Goal: Information Seeking & Learning: Learn about a topic

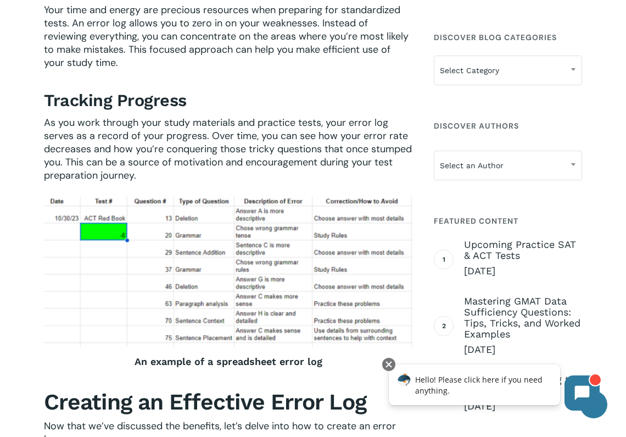
scroll to position [644, 0]
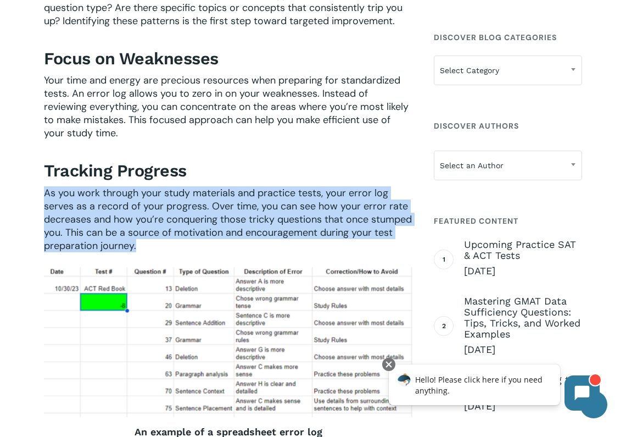
drag, startPoint x: 45, startPoint y: 197, endPoint x: 203, endPoint y: 249, distance: 166.7
click at [203, 249] on p "As you work through your study materials and practice tests, your error log ser…" at bounding box center [228, 219] width 368 height 66
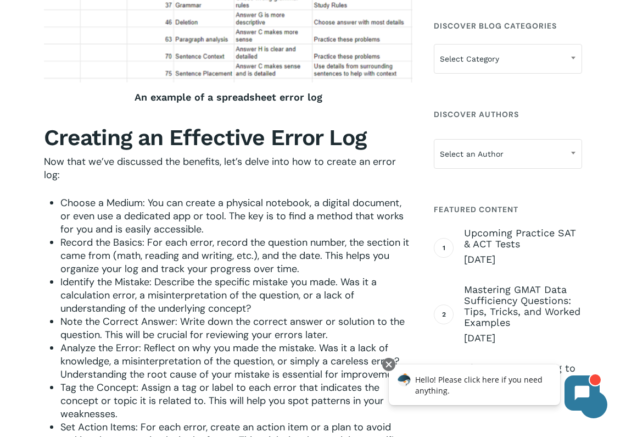
scroll to position [999, 0]
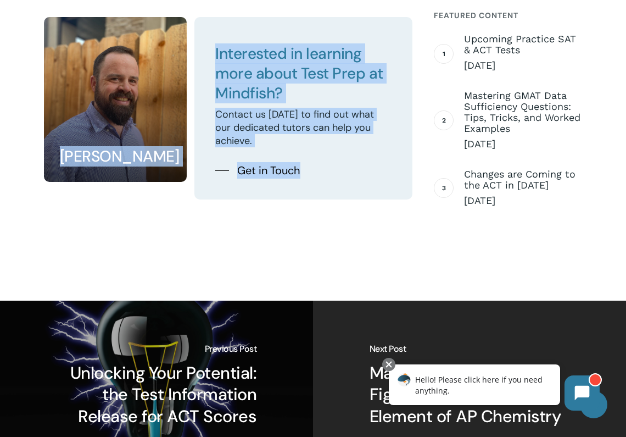
drag, startPoint x: 37, startPoint y: 143, endPoint x: 200, endPoint y: 214, distance: 177.8
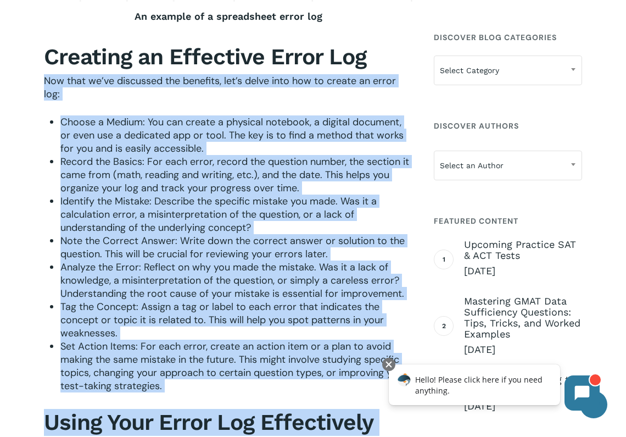
scroll to position [1048, 0]
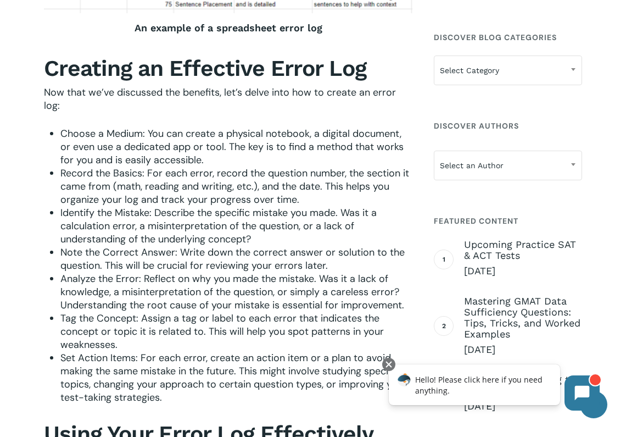
click at [197, 189] on span "Record the Basics: For each error, record the question number, the section it c…" at bounding box center [234, 186] width 349 height 40
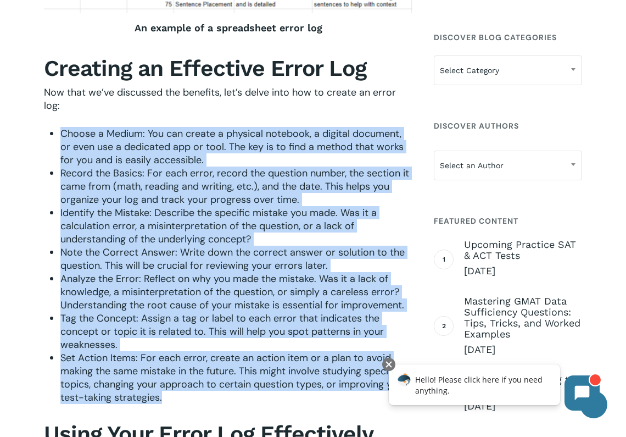
drag, startPoint x: 58, startPoint y: 128, endPoint x: 277, endPoint y: 396, distance: 346.2
click at [277, 395] on li "Set Action Items: For each error, create an action item or a plan to avoid maki…" at bounding box center [236, 377] width 352 height 53
drag, startPoint x: 277, startPoint y: 393, endPoint x: 65, endPoint y: 131, distance: 336.9
click at [64, 131] on ul "Choose a Medium: You can create a physical notebook, a digital document, or eve…" at bounding box center [236, 265] width 352 height 277
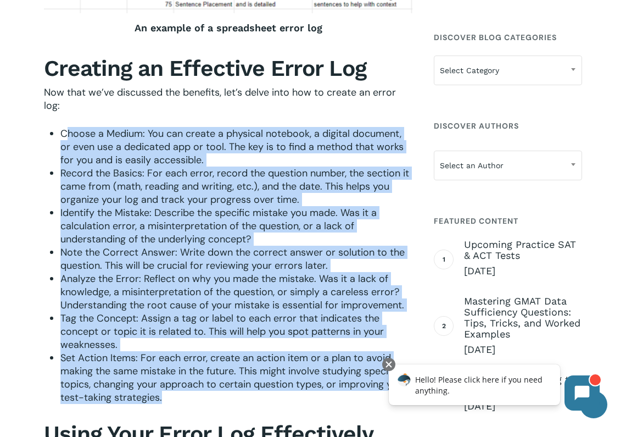
click at [65, 131] on span "Choose a Medium: You can create a physical notebook, a digital document, or eve…" at bounding box center [231, 147] width 343 height 40
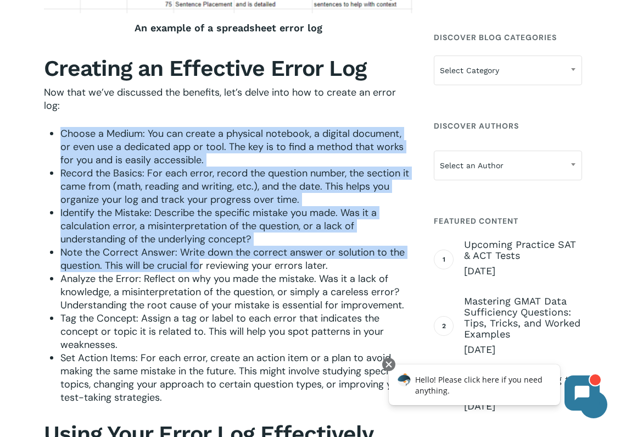
drag, startPoint x: 58, startPoint y: 132, endPoint x: 200, endPoint y: 264, distance: 193.5
click at [200, 264] on span "Note the Correct Answer: Write down the correct answer or solution to the quest…" at bounding box center [232, 258] width 344 height 26
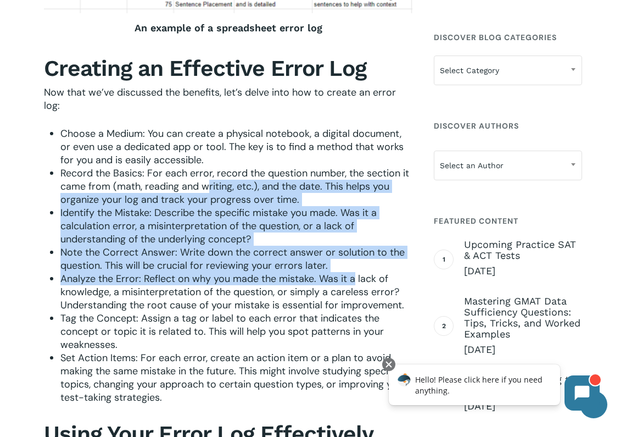
drag, startPoint x: 355, startPoint y: 272, endPoint x: 198, endPoint y: 183, distance: 180.0
click at [198, 183] on ul "Choose a Medium: You can create a physical notebook, a digital document, or eve…" at bounding box center [236, 265] width 352 height 277
click at [198, 183] on span "Record the Basics: For each error, record the question number, the section it c…" at bounding box center [234, 186] width 349 height 40
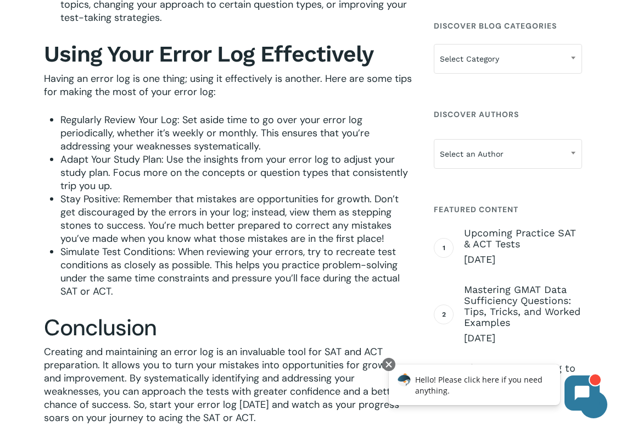
scroll to position [1467, 0]
